Goal: Transaction & Acquisition: Purchase product/service

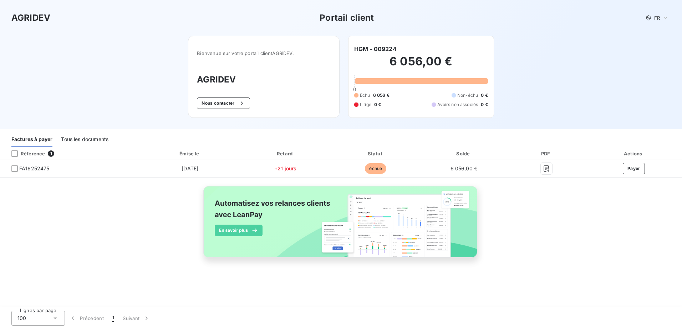
click at [191, 280] on div "Référence 1 Émise le Retard Statut Solde PDF Actions FA16252475 26 juil. 2025 +…" at bounding box center [341, 227] width 682 height 160
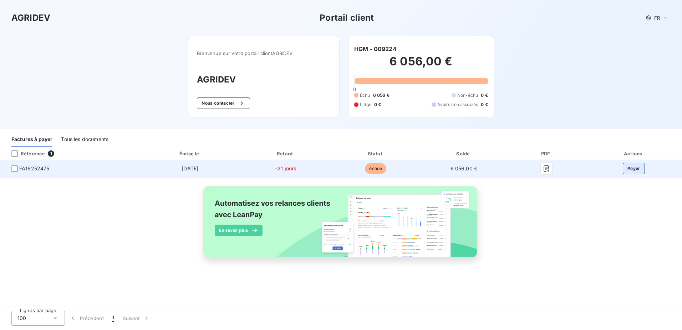
click at [635, 168] on button "Payer" at bounding box center [634, 168] width 22 height 11
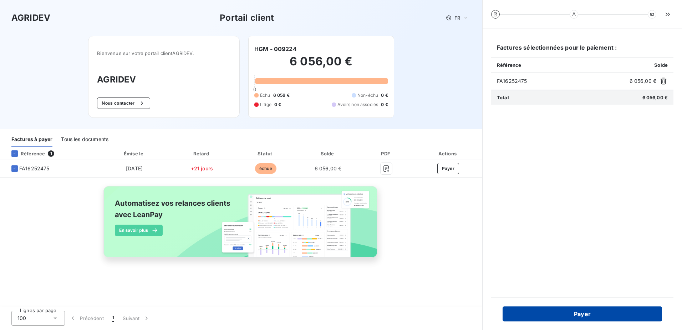
click at [582, 313] on button "Payer" at bounding box center [582, 313] width 159 height 15
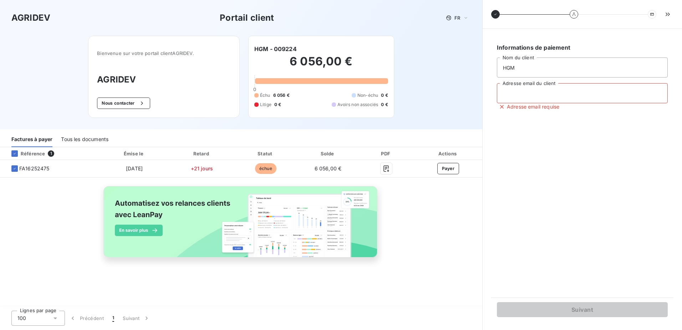
click at [510, 92] on input "Adresse email du client" at bounding box center [582, 93] width 171 height 20
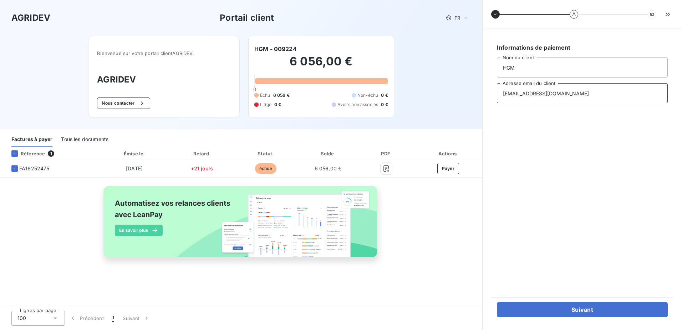
type input "guymichel.hoarau@orange.fr"
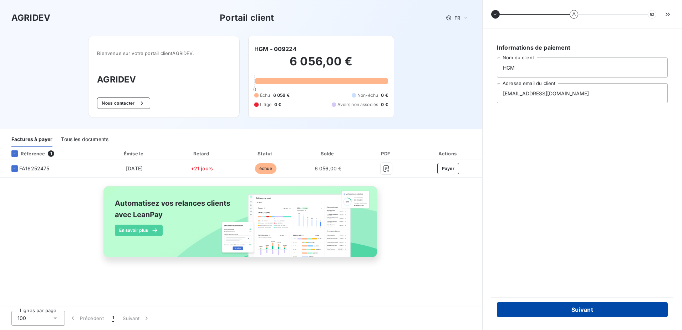
click at [587, 309] on button "Suivant" at bounding box center [582, 309] width 171 height 15
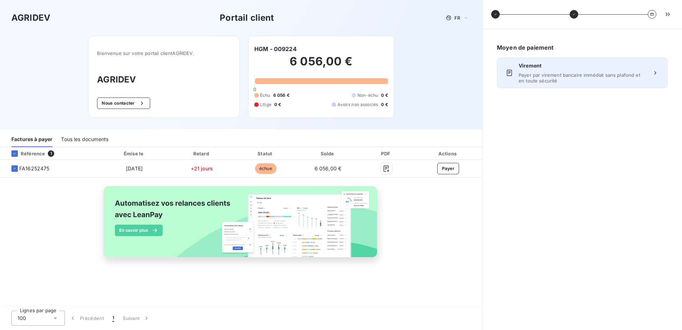
click at [578, 73] on span "Payer par virement bancaire immédiat sans plafond et en toute sécurité" at bounding box center [582, 77] width 127 height 11
